Goal: Information Seeking & Learning: Learn about a topic

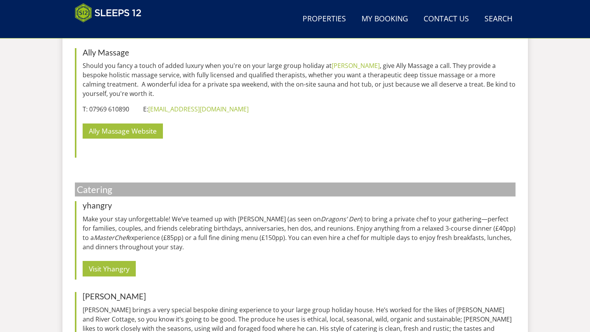
scroll to position [960, 0]
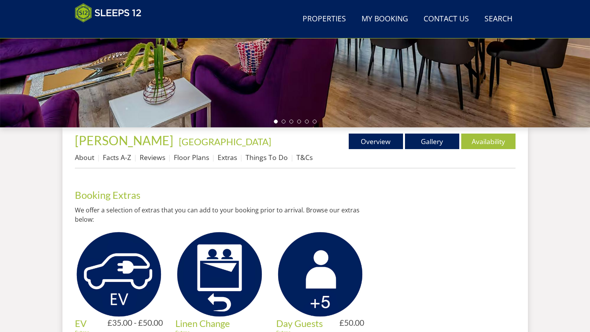
scroll to position [209, 0]
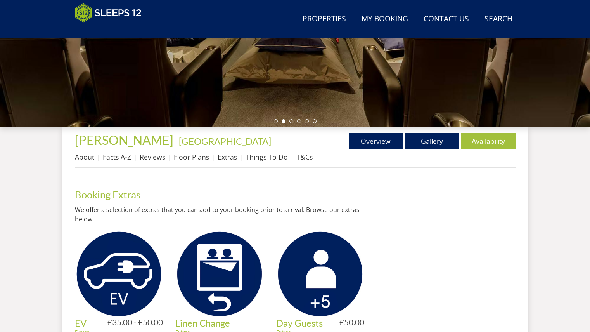
click at [304, 156] on link "T&Cs" at bounding box center [304, 156] width 16 height 9
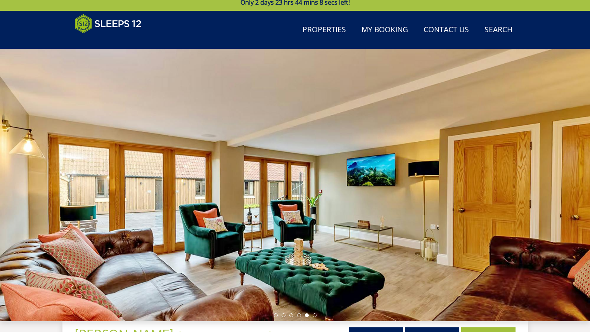
scroll to position [11, 0]
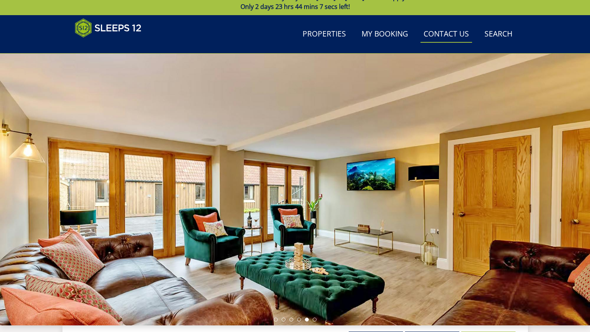
click at [437, 35] on link "Contact Us 01823 665500" at bounding box center [446, 34] width 52 height 17
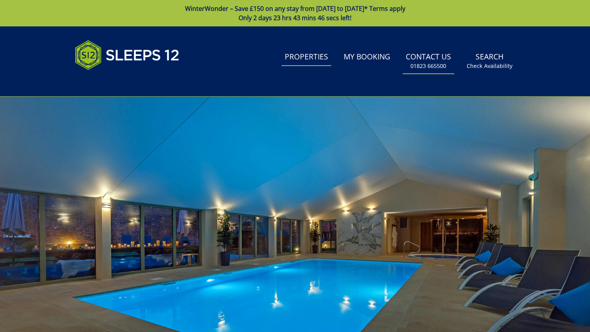
click at [305, 57] on link "Properties" at bounding box center [307, 56] width 50 height 17
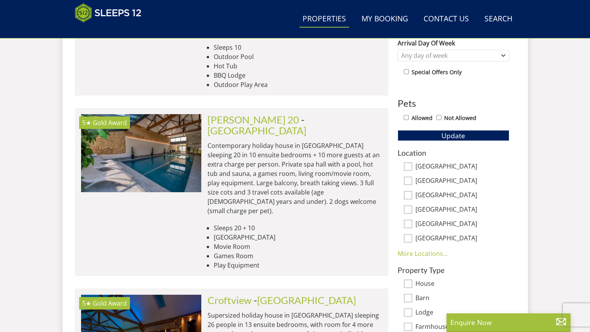
scroll to position [409, 0]
click at [409, 166] on input "[GEOGRAPHIC_DATA]" at bounding box center [408, 166] width 9 height 9
checkbox input "true"
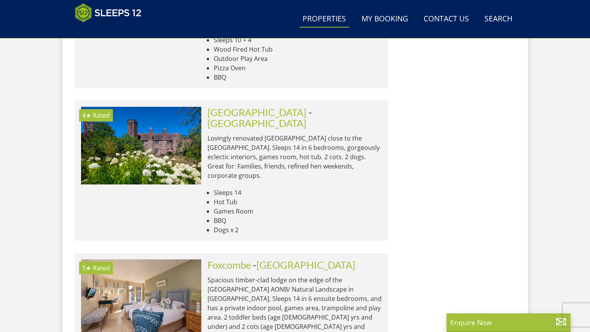
scroll to position [3526, 0]
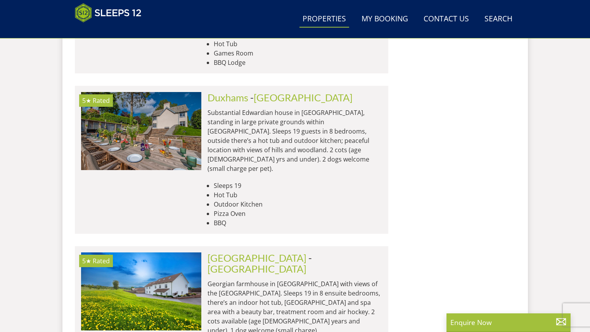
scroll to position [6609, 0]
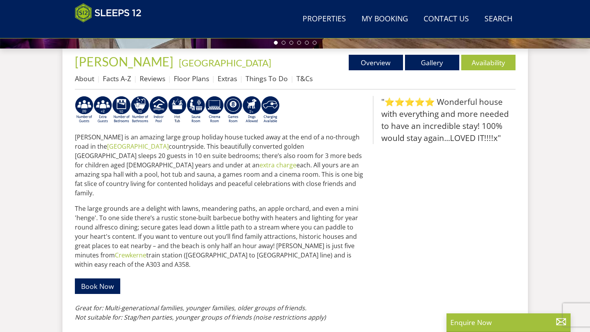
scroll to position [288, 0]
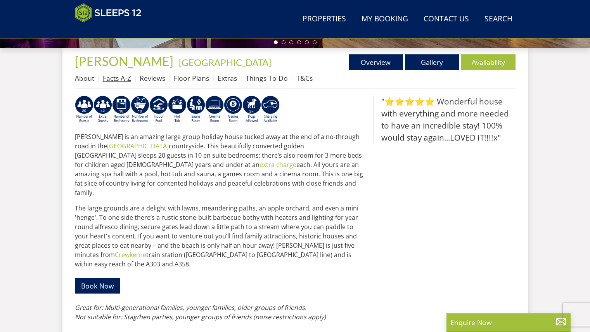
click at [121, 77] on link "Facts A-Z" at bounding box center [117, 77] width 28 height 9
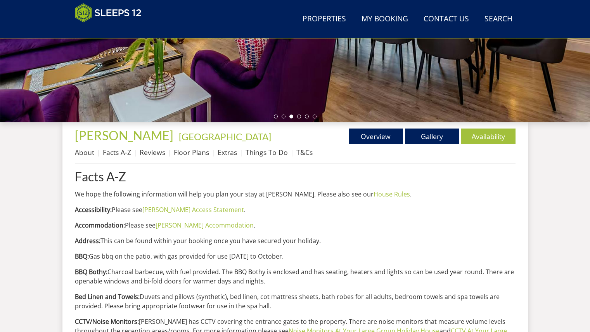
scroll to position [214, 0]
click at [86, 148] on link "About" at bounding box center [84, 152] width 19 height 9
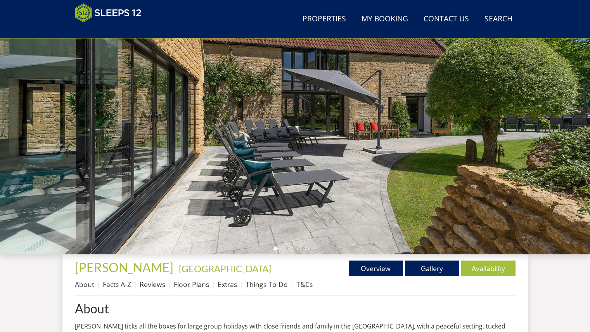
scroll to position [83, 0]
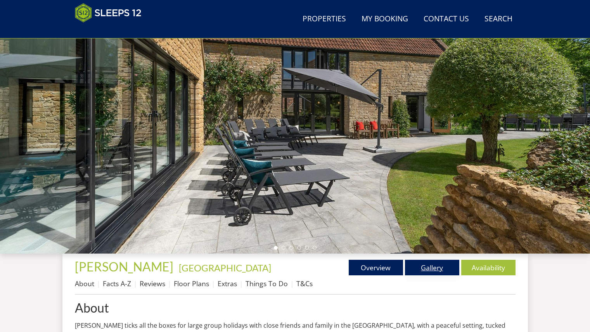
click at [423, 268] on link "Gallery" at bounding box center [432, 268] width 54 height 16
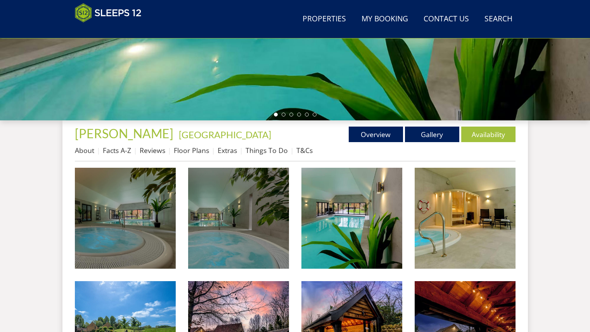
scroll to position [217, 0]
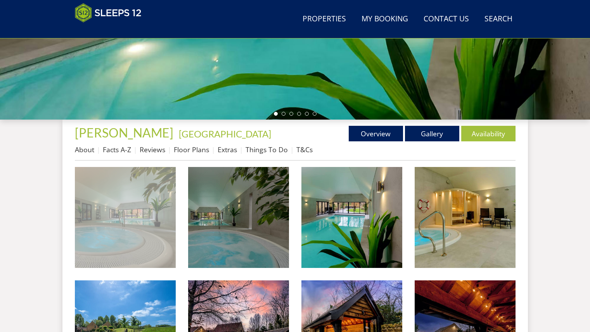
click at [118, 214] on img at bounding box center [125, 217] width 101 height 101
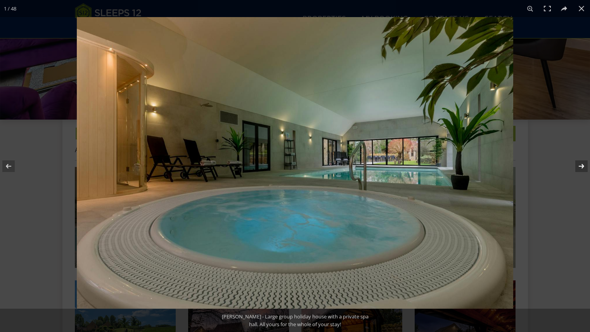
click at [584, 167] on button at bounding box center [576, 166] width 27 height 39
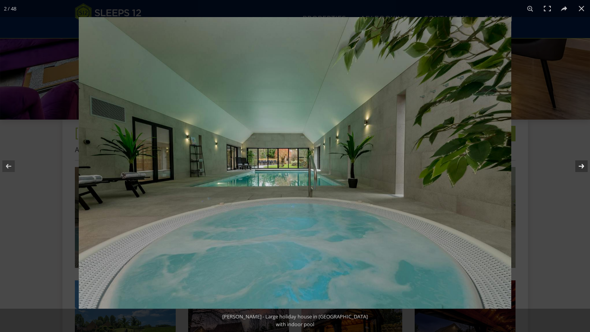
click at [584, 167] on button at bounding box center [576, 166] width 27 height 39
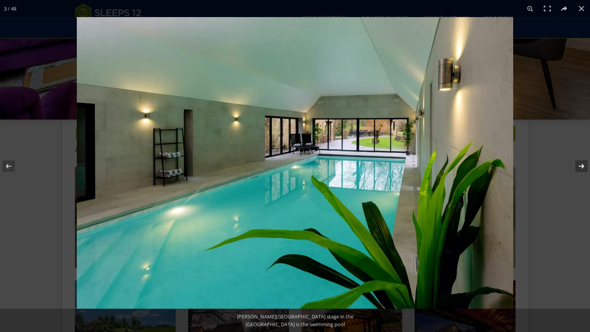
click at [584, 167] on button at bounding box center [576, 166] width 27 height 39
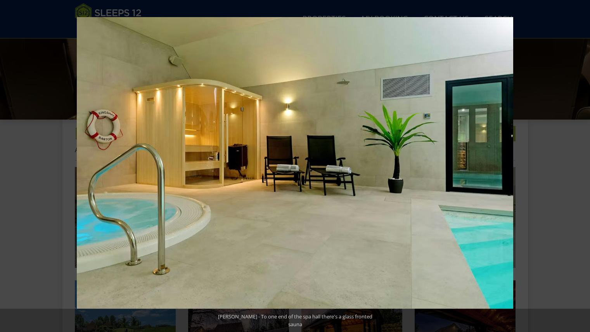
click at [584, 167] on button at bounding box center [576, 166] width 27 height 39
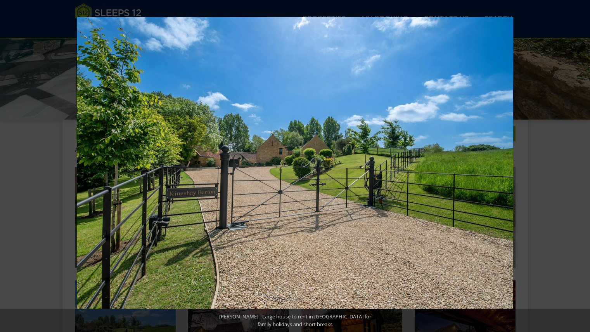
click at [584, 167] on button at bounding box center [576, 166] width 27 height 39
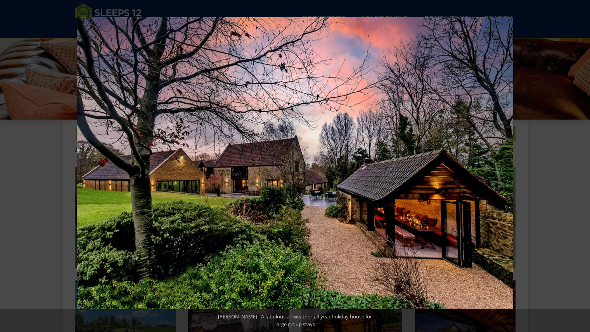
click at [584, 167] on button at bounding box center [576, 166] width 27 height 39
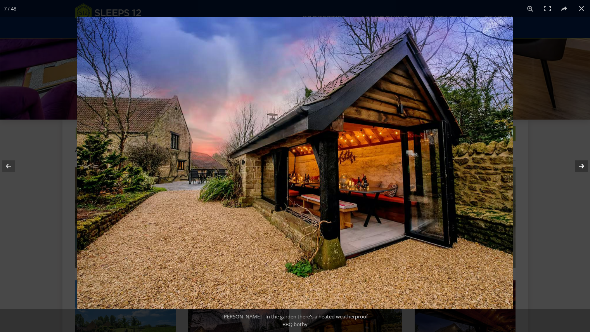
click at [580, 168] on button at bounding box center [576, 166] width 27 height 39
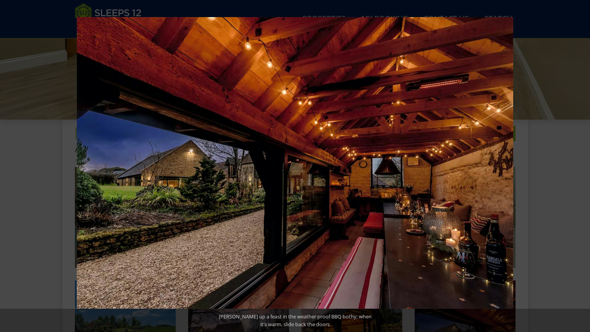
click at [580, 168] on button at bounding box center [576, 166] width 27 height 39
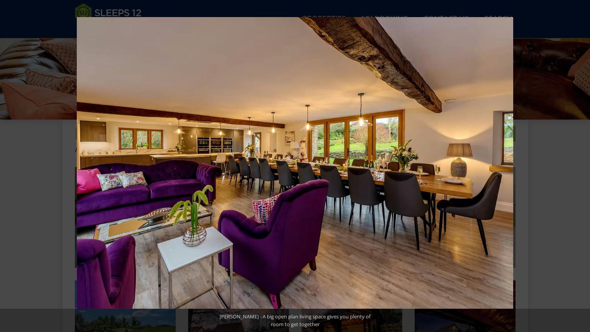
click at [580, 168] on button at bounding box center [576, 166] width 27 height 39
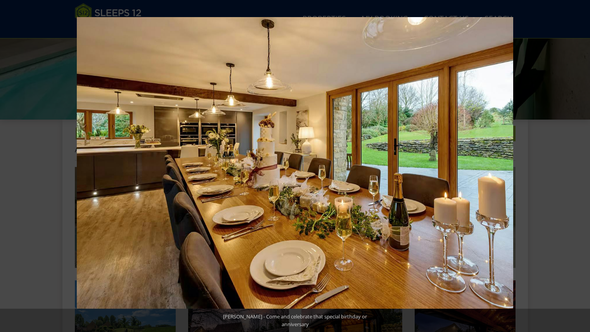
click at [580, 168] on button at bounding box center [576, 166] width 27 height 39
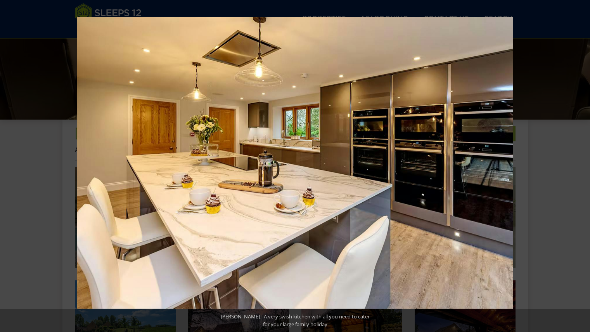
click at [580, 168] on button at bounding box center [576, 166] width 27 height 39
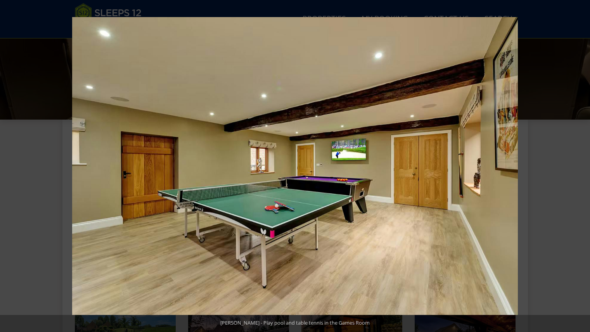
click at [580, 168] on button at bounding box center [576, 166] width 27 height 39
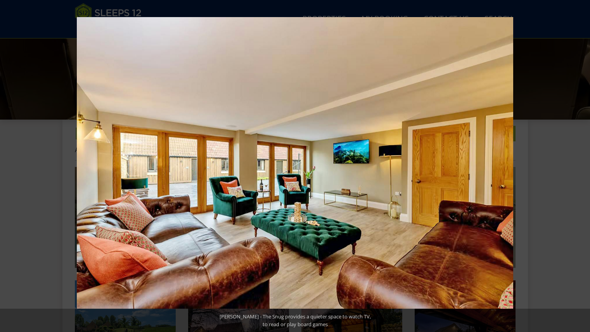
click at [580, 168] on button at bounding box center [576, 166] width 27 height 39
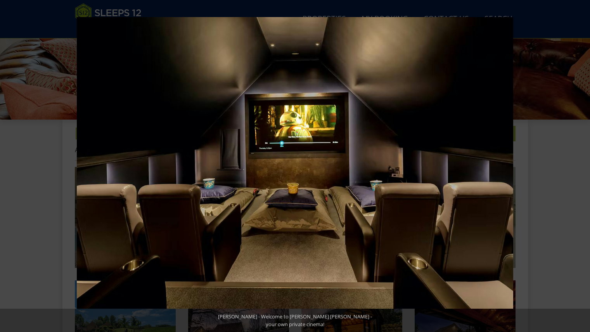
click at [580, 168] on button at bounding box center [576, 166] width 27 height 39
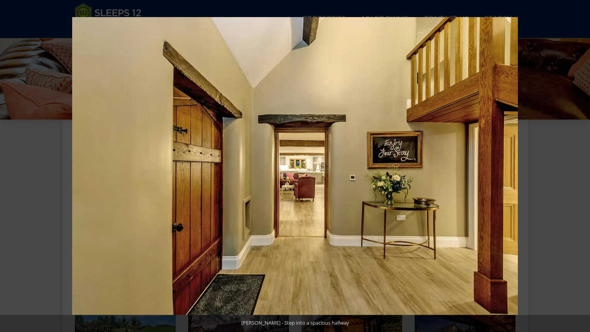
click at [580, 168] on button at bounding box center [576, 166] width 27 height 39
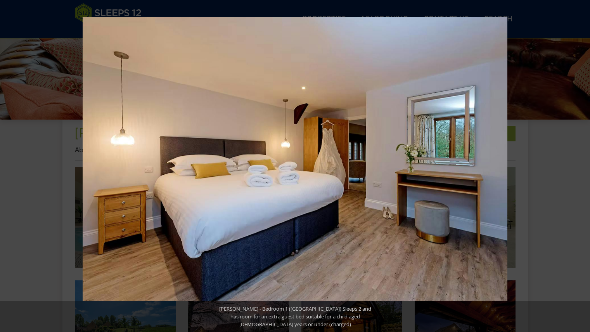
click at [580, 168] on button at bounding box center [576, 166] width 27 height 39
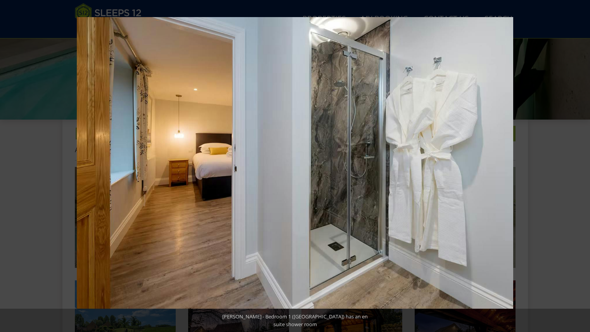
click at [580, 168] on button at bounding box center [576, 166] width 27 height 39
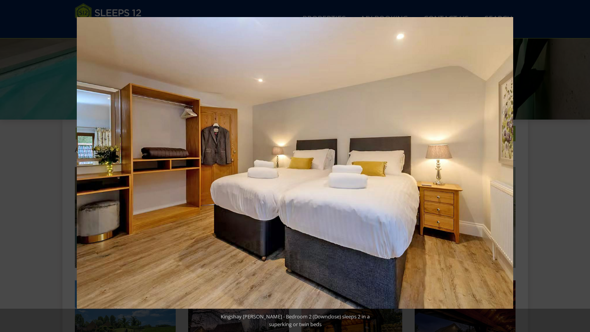
click at [580, 168] on button at bounding box center [576, 166] width 27 height 39
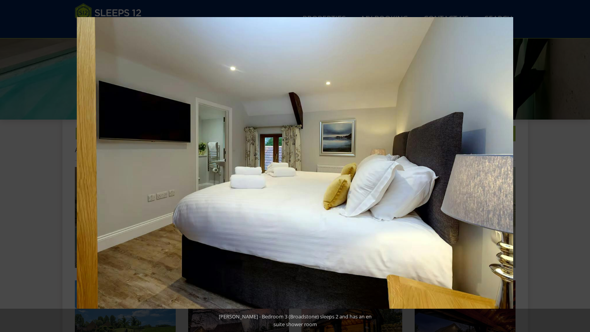
click at [580, 168] on button at bounding box center [576, 166] width 27 height 39
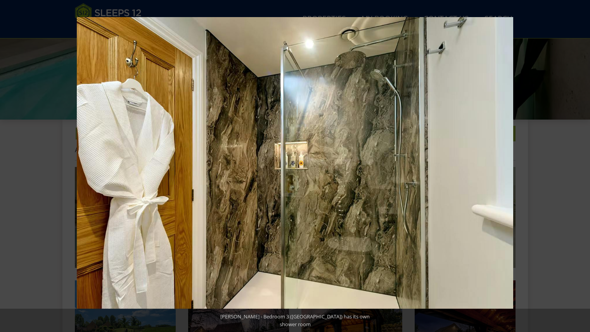
click at [580, 168] on button at bounding box center [576, 166] width 27 height 39
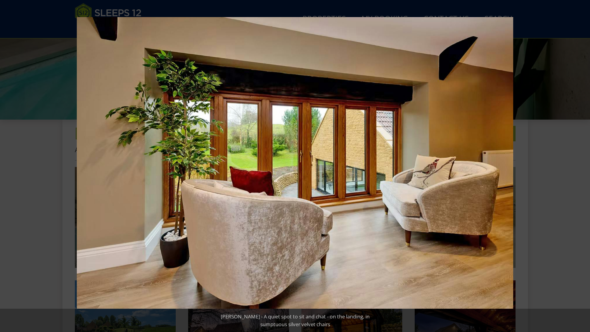
click at [580, 168] on button at bounding box center [576, 166] width 27 height 39
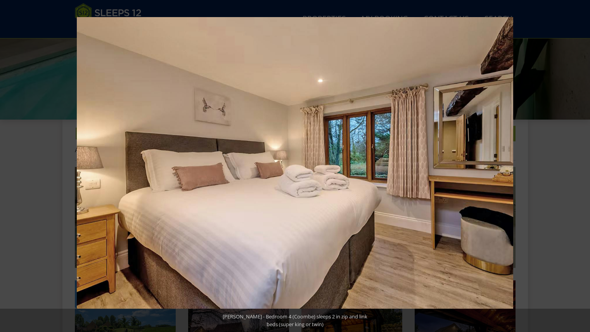
click at [580, 168] on button at bounding box center [576, 166] width 27 height 39
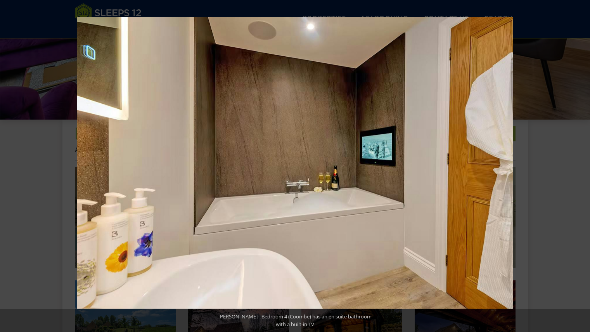
click at [580, 168] on button at bounding box center [576, 166] width 27 height 39
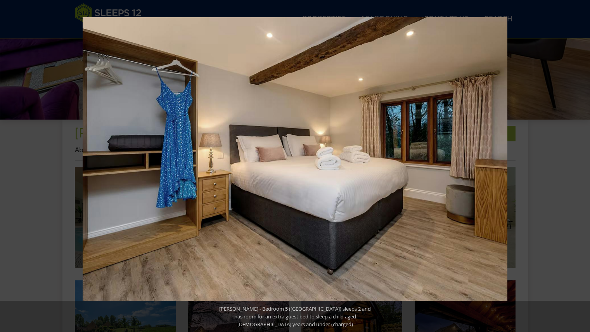
click at [580, 168] on button at bounding box center [576, 166] width 27 height 39
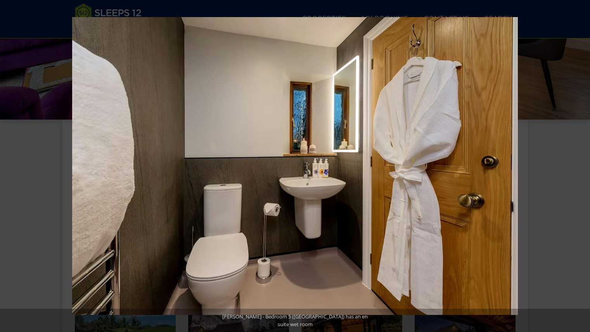
click at [580, 168] on button at bounding box center [576, 166] width 27 height 39
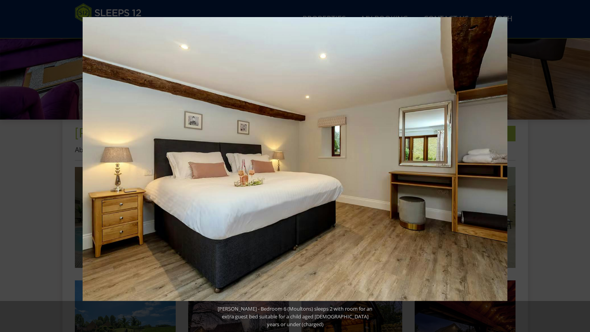
click at [580, 168] on button at bounding box center [576, 166] width 27 height 39
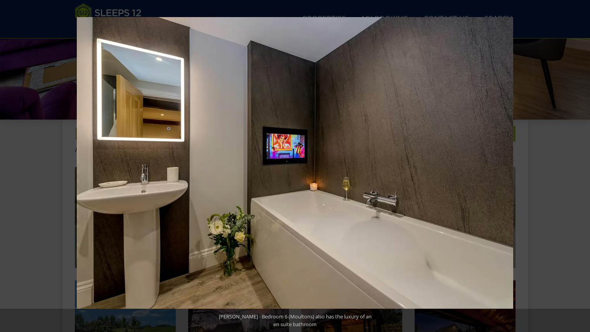
click at [580, 168] on button at bounding box center [576, 166] width 27 height 39
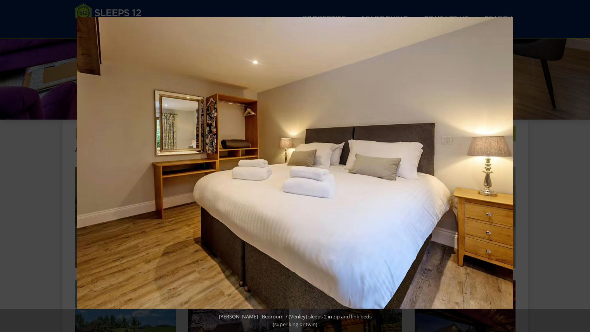
click at [580, 168] on button at bounding box center [576, 166] width 27 height 39
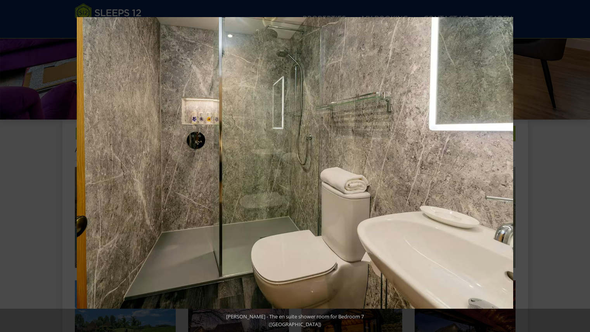
click at [580, 168] on button at bounding box center [576, 166] width 27 height 39
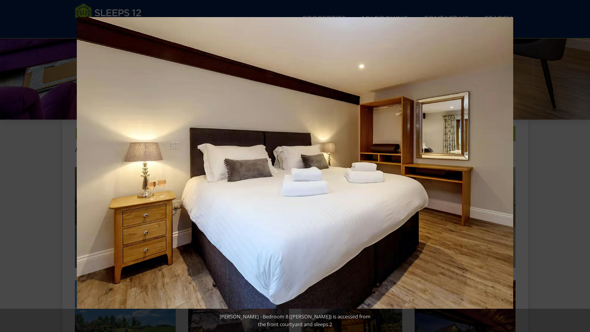
click at [580, 168] on button at bounding box center [576, 166] width 27 height 39
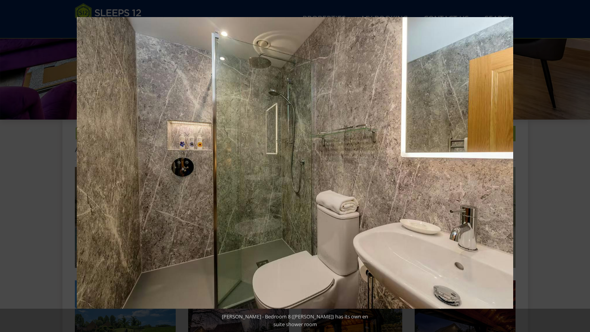
click at [580, 168] on button at bounding box center [576, 166] width 27 height 39
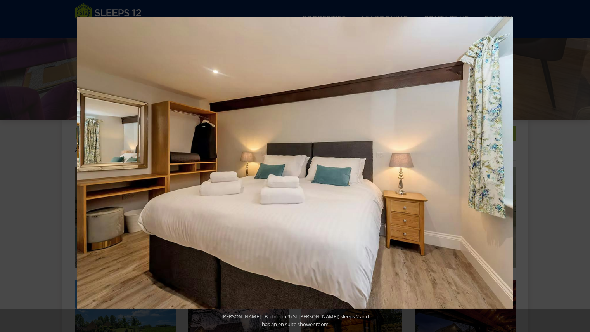
click at [580, 168] on button at bounding box center [576, 166] width 27 height 39
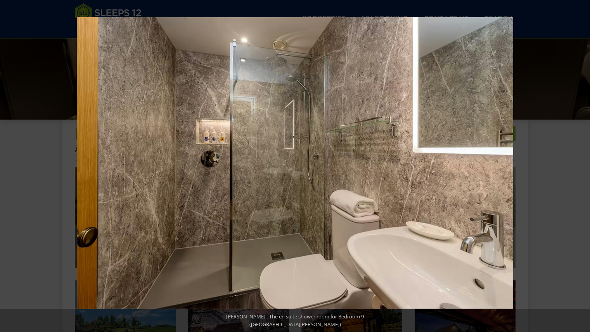
click at [580, 168] on button at bounding box center [576, 166] width 27 height 39
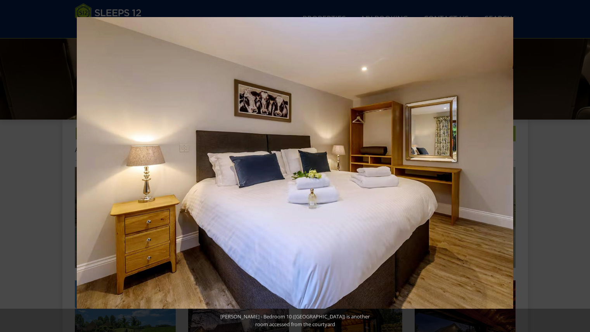
click at [580, 168] on button at bounding box center [576, 166] width 27 height 39
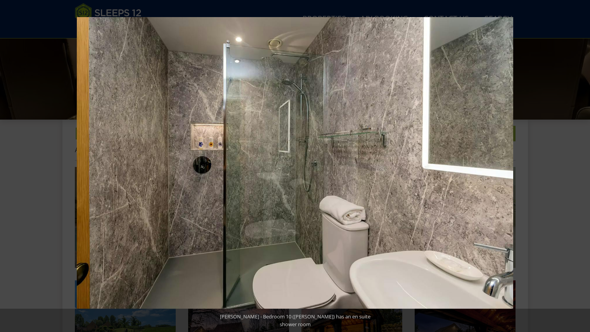
click at [580, 168] on button at bounding box center [576, 166] width 27 height 39
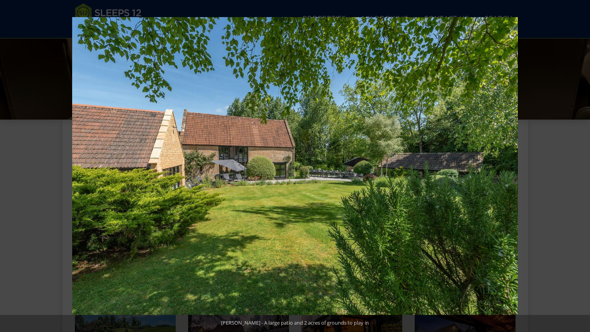
click at [580, 168] on button at bounding box center [576, 166] width 27 height 39
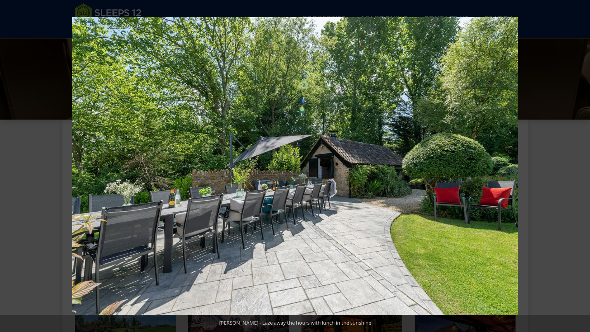
click at [580, 168] on button at bounding box center [576, 166] width 27 height 39
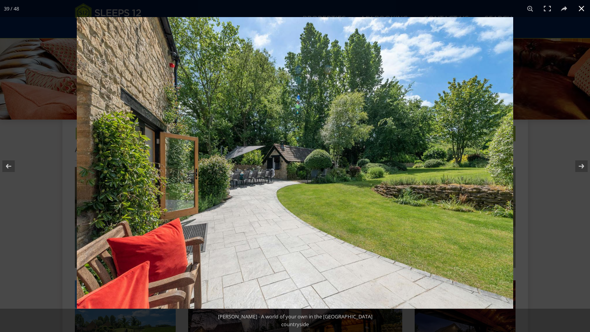
click at [579, 7] on button at bounding box center [581, 8] width 17 height 17
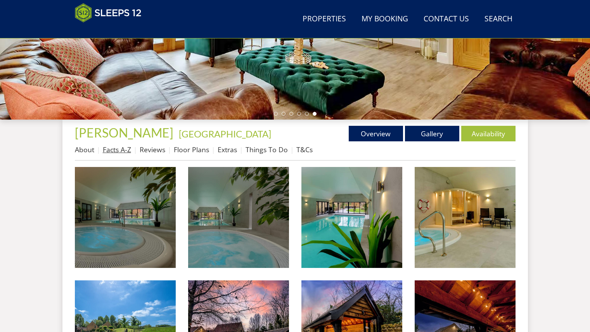
click at [123, 152] on link "Facts A-Z" at bounding box center [117, 149] width 28 height 9
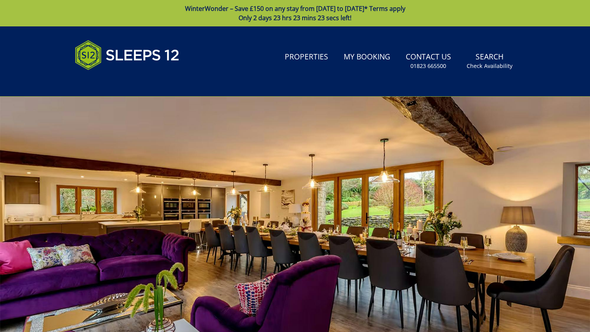
click at [123, 152] on div at bounding box center [295, 233] width 590 height 272
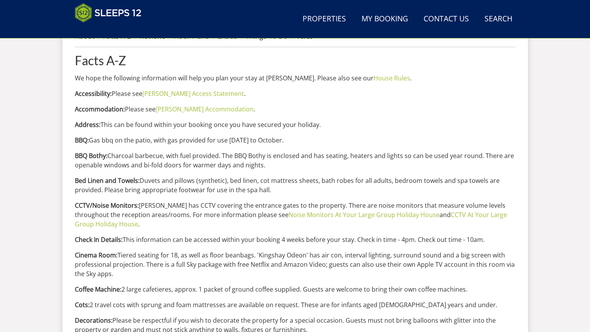
scroll to position [330, 0]
click at [491, 17] on link "Search Check Availability" at bounding box center [498, 18] width 34 height 17
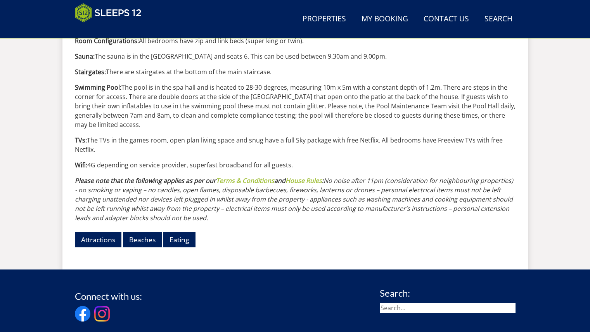
scroll to position [1157, 0]
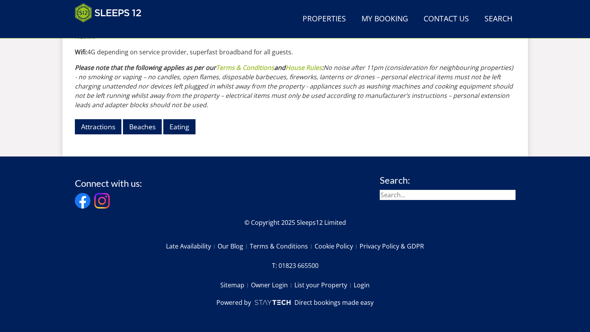
click at [392, 195] on input "search" at bounding box center [448, 195] width 136 height 10
drag, startPoint x: 326, startPoint y: 176, endPoint x: 327, endPoint y: 201, distance: 24.1
click at [327, 201] on div "Connect with us: Search:" at bounding box center [295, 193] width 441 height 36
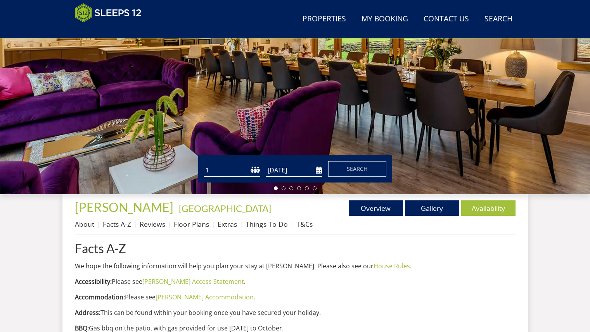
scroll to position [143, 0]
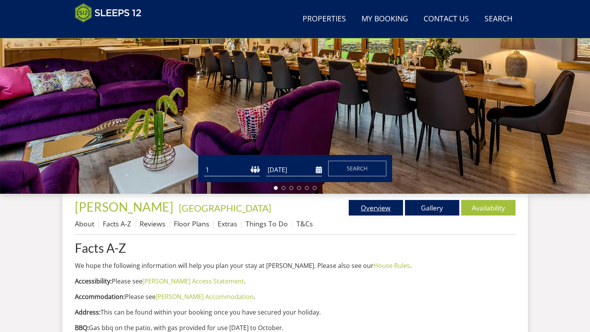
click at [362, 208] on link "Overview" at bounding box center [376, 208] width 54 height 16
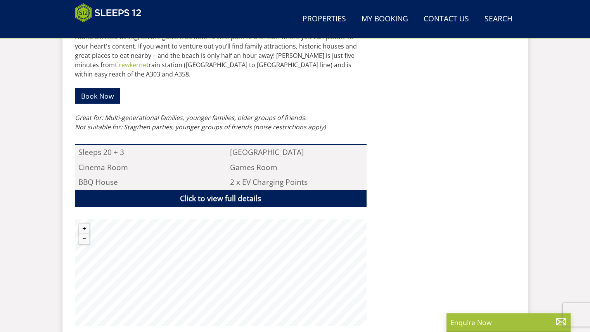
scroll to position [478, 0]
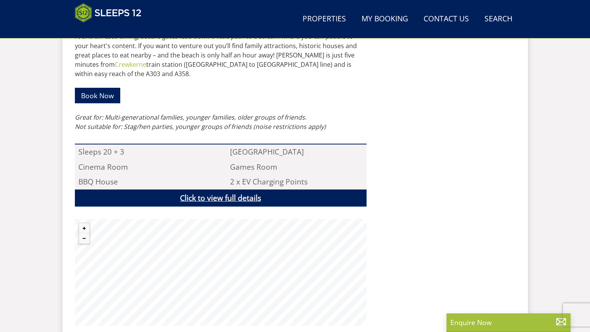
click at [250, 190] on link "Click to view full details" at bounding box center [221, 197] width 292 height 17
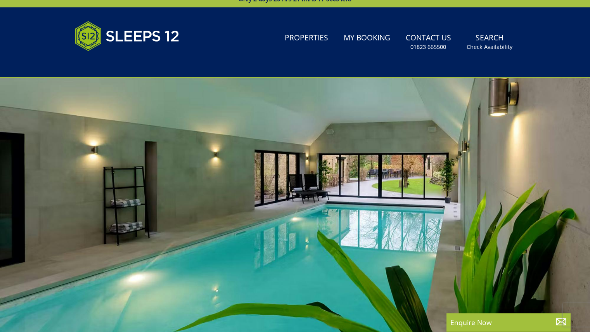
scroll to position [0, 0]
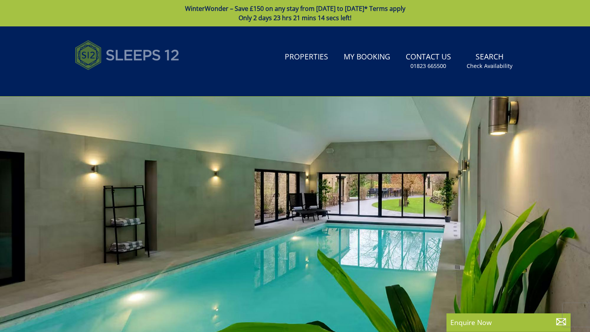
click at [121, 55] on img at bounding box center [127, 55] width 105 height 39
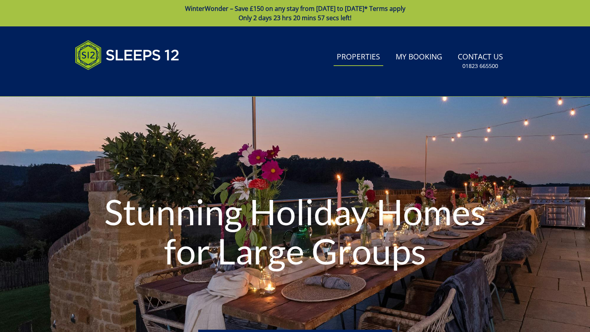
click at [366, 55] on link "Properties" at bounding box center [359, 56] width 50 height 17
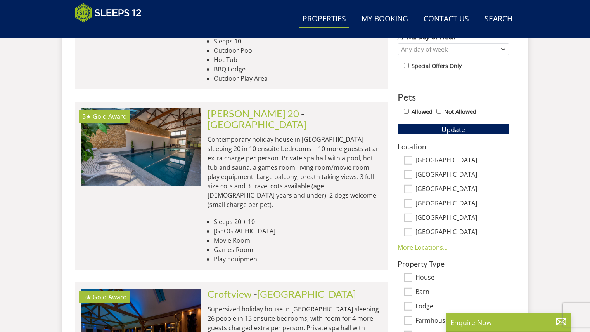
scroll to position [415, 0]
click at [409, 161] on input "[GEOGRAPHIC_DATA]" at bounding box center [408, 160] width 9 height 9
checkbox input "true"
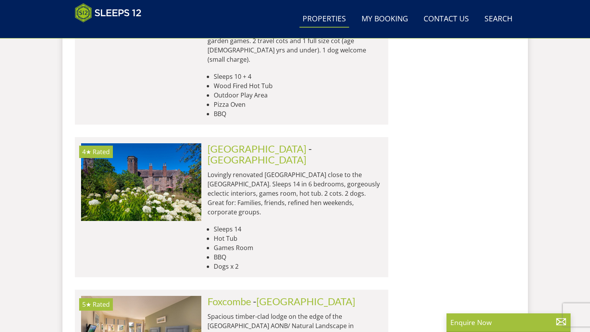
scroll to position [3492, 0]
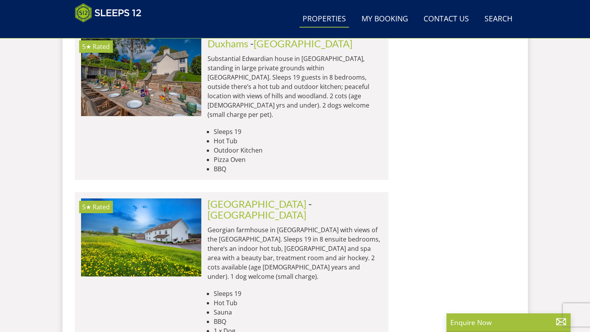
scroll to position [6663, 0]
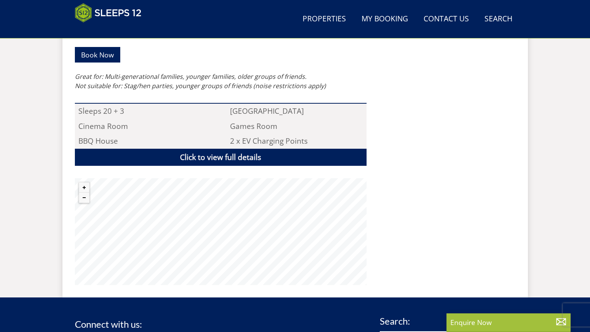
scroll to position [519, 0]
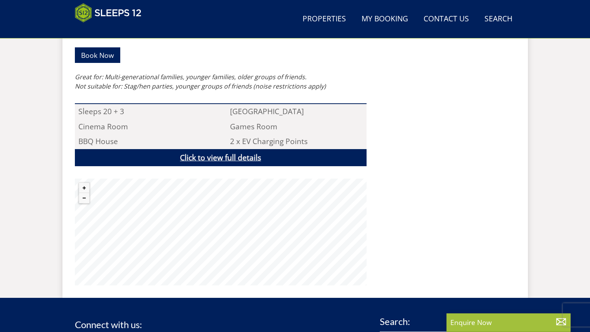
click at [231, 149] on link "Click to view full details" at bounding box center [221, 157] width 292 height 17
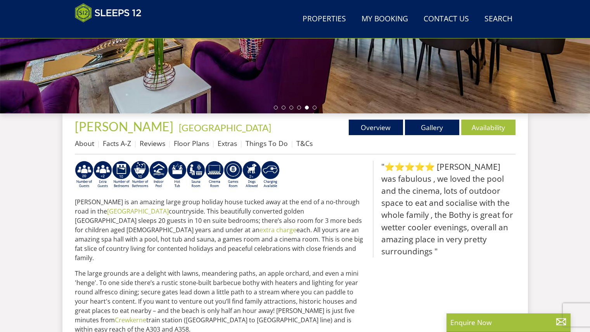
scroll to position [223, 0]
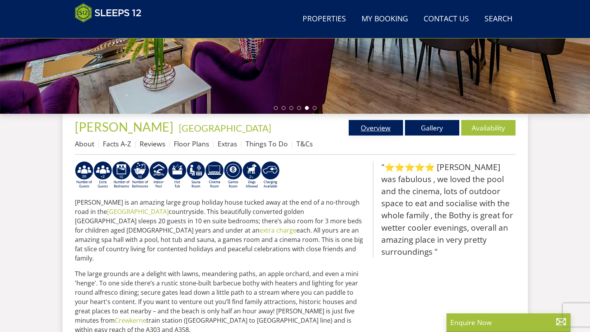
click at [369, 130] on link "Overview" at bounding box center [376, 128] width 54 height 16
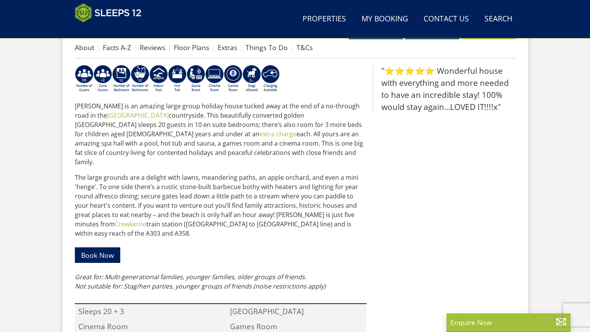
scroll to position [319, 0]
click at [369, 130] on div "Properties Kingshay Barton - Somerset Overview Gallery Availability About Facts…" at bounding box center [295, 250] width 441 height 467
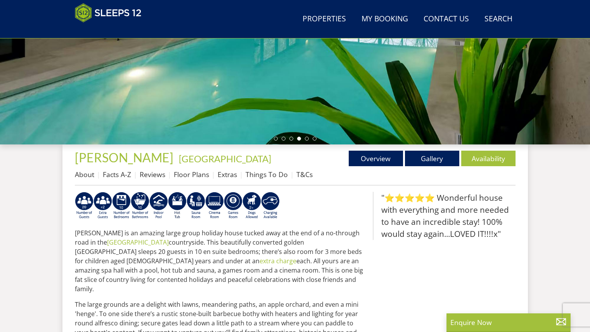
scroll to position [192, 0]
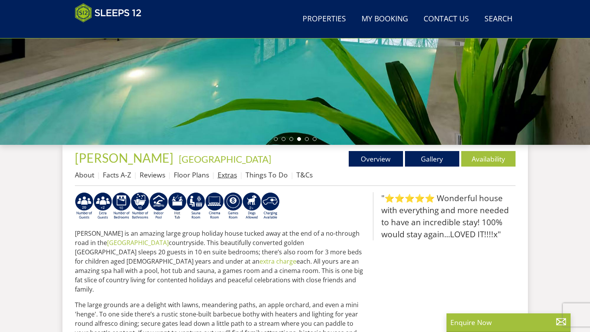
click at [227, 176] on link "Extras" at bounding box center [227, 174] width 19 height 9
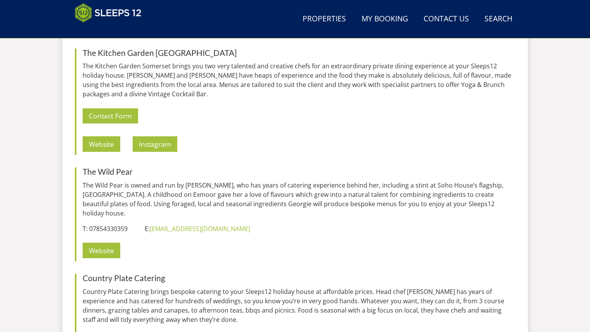
scroll to position [1884, 0]
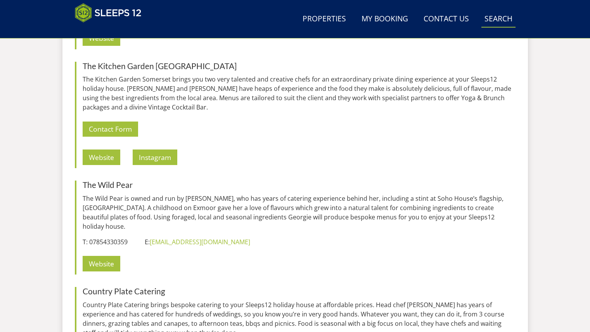
click at [500, 17] on link "Search Check Availability" at bounding box center [498, 18] width 34 height 17
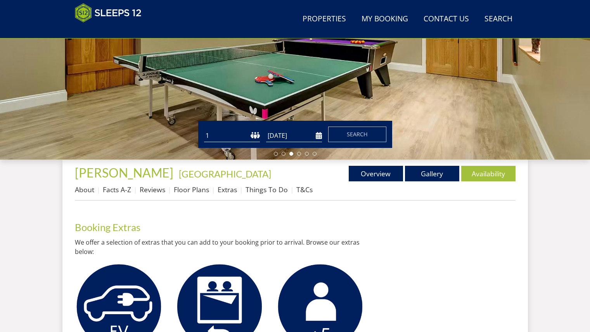
scroll to position [177, 0]
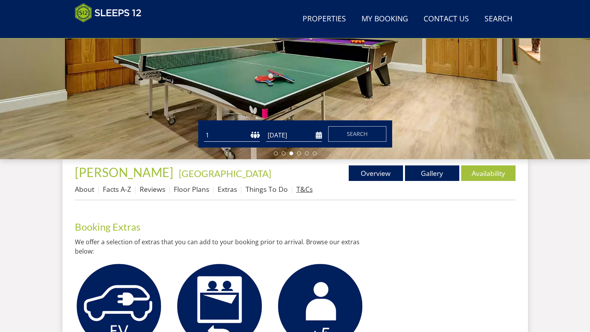
click at [302, 191] on link "T&Cs" at bounding box center [304, 188] width 16 height 9
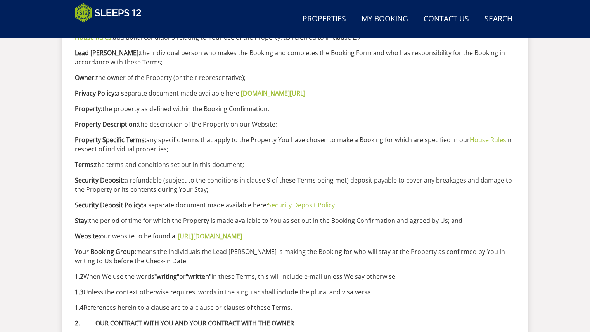
scroll to position [690, 0]
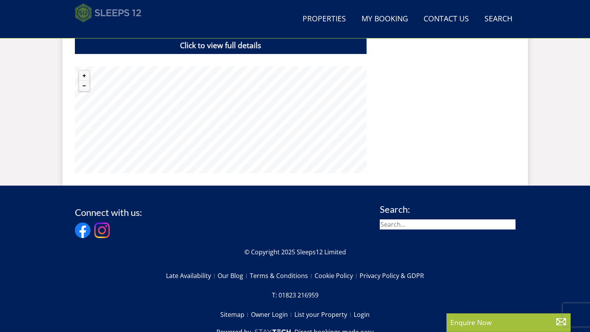
scroll to position [631, 0]
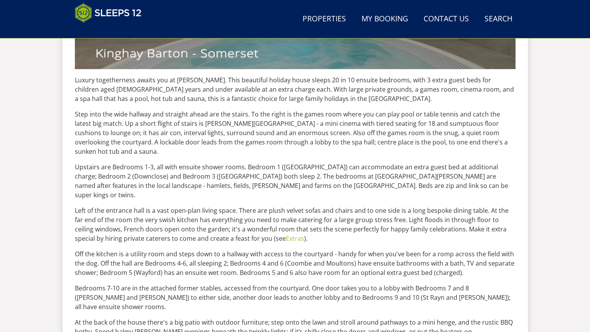
scroll to position [443, 0]
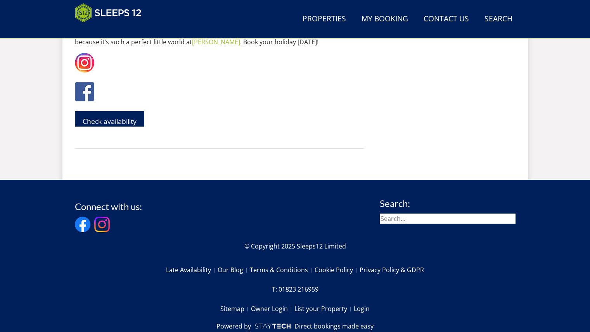
scroll to position [2022, 0]
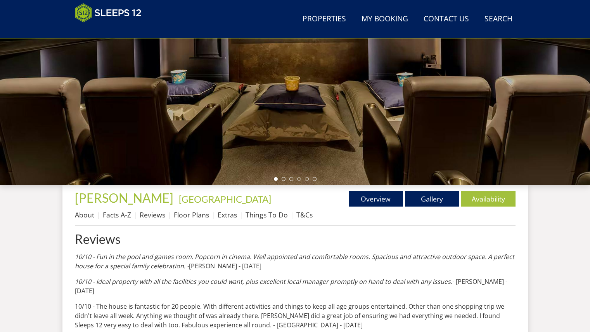
scroll to position [151, 0]
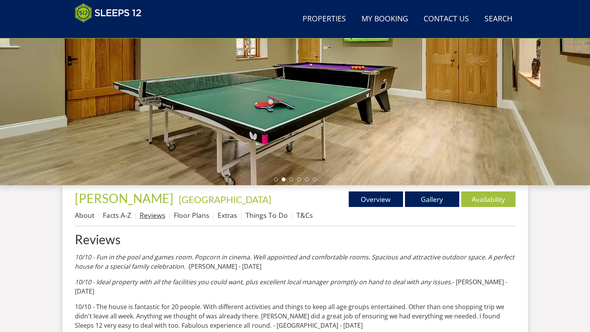
click at [154, 213] on link "Reviews" at bounding box center [153, 214] width 26 height 9
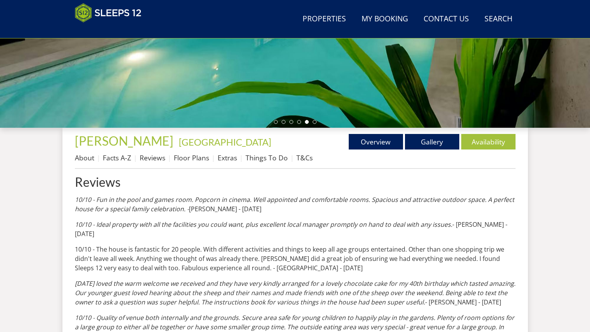
scroll to position [207, 0]
